Goal: Navigation & Orientation: Understand site structure

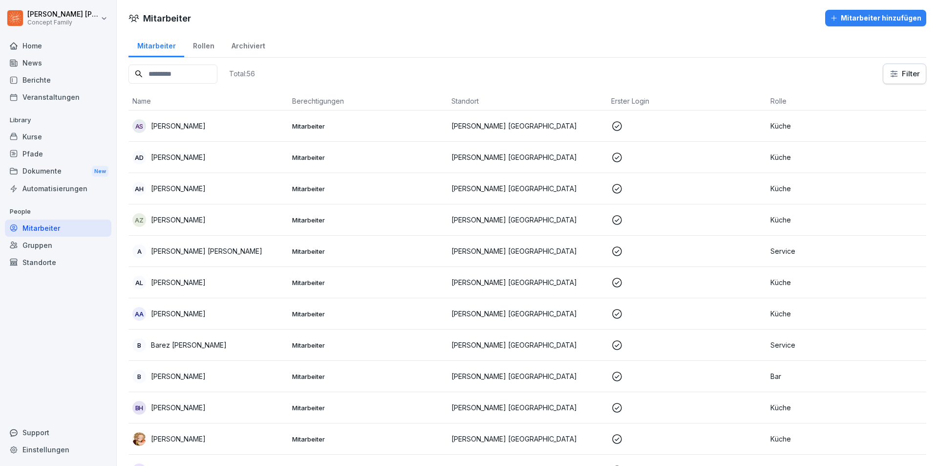
click at [65, 69] on div "News" at bounding box center [58, 62] width 107 height 17
click at [61, 81] on div "Berichte" at bounding box center [58, 79] width 107 height 17
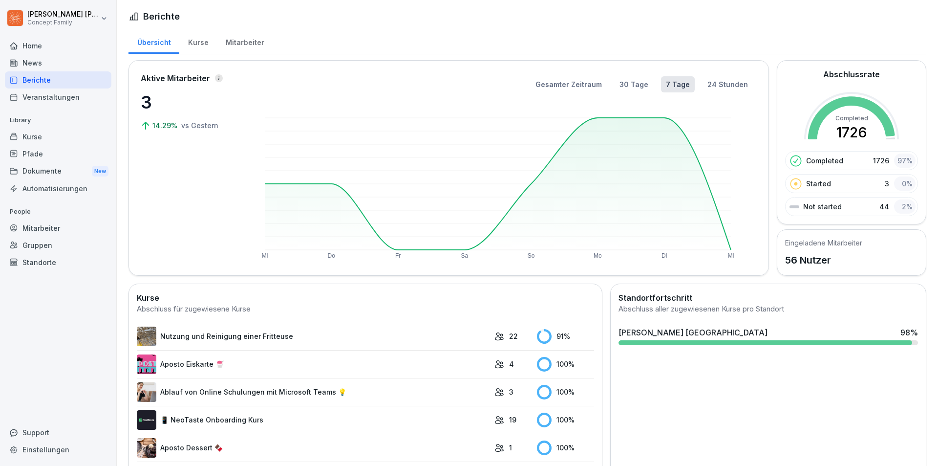
click at [236, 42] on div "Mitarbeiter" at bounding box center [245, 41] width 56 height 25
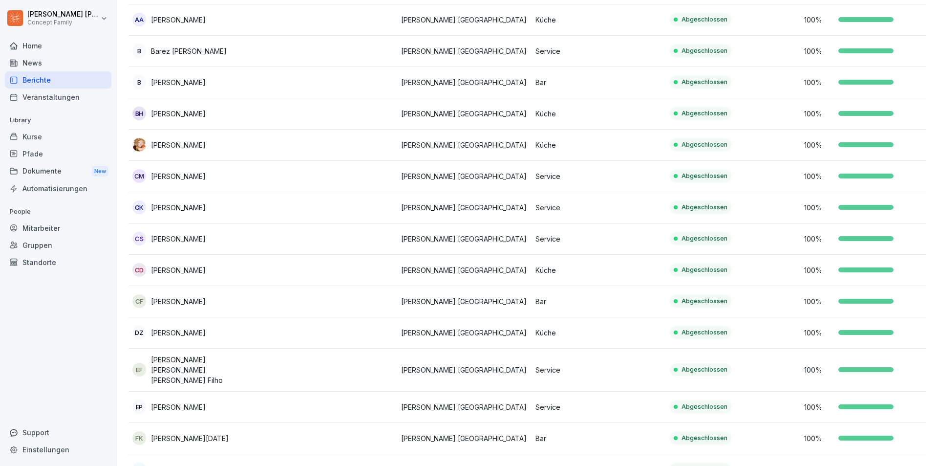
scroll to position [538, 0]
